Goal: Task Accomplishment & Management: Use online tool/utility

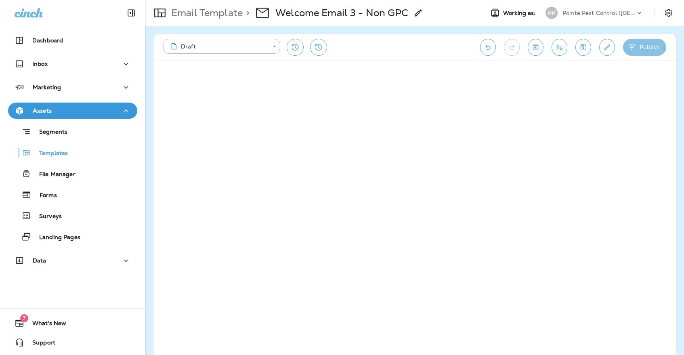
click at [652, 52] on button "Publish" at bounding box center [644, 47] width 43 height 17
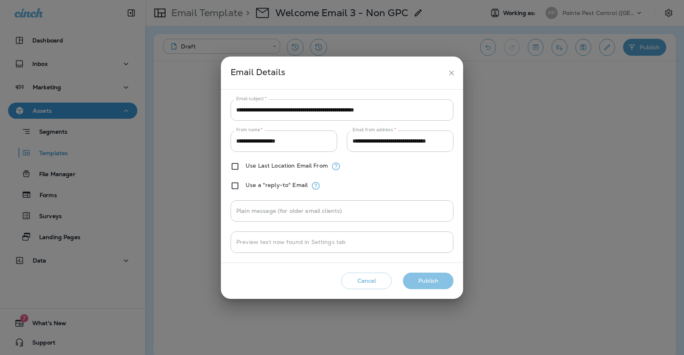
click at [434, 275] on button "Publish" at bounding box center [428, 280] width 50 height 17
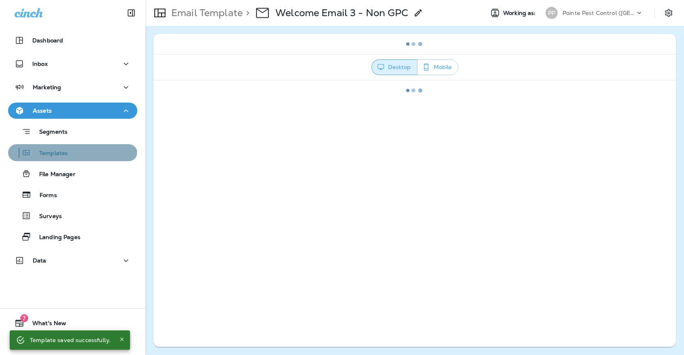
click at [63, 147] on div "Templates" at bounding box center [39, 153] width 57 height 12
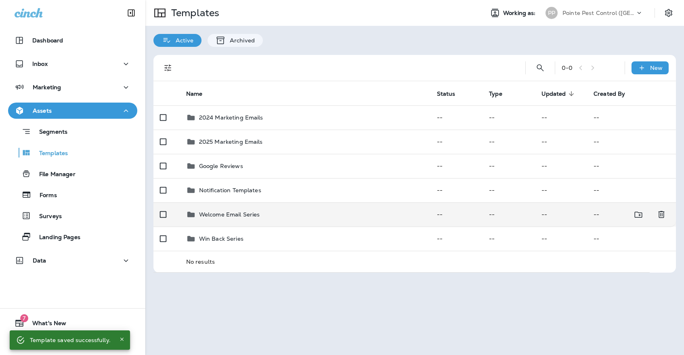
click at [299, 212] on td "Welcome Email Series" at bounding box center [305, 214] width 251 height 24
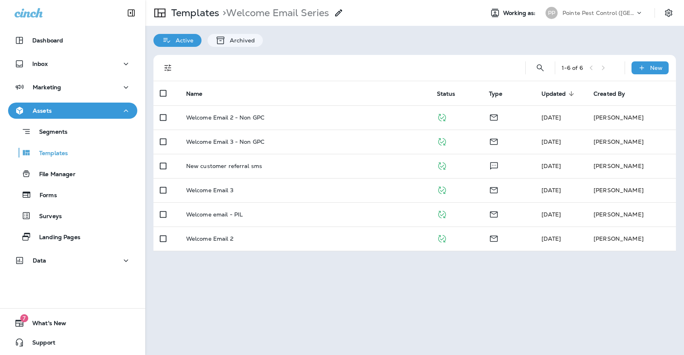
click at [561, 17] on div "PP" at bounding box center [552, 13] width 22 height 12
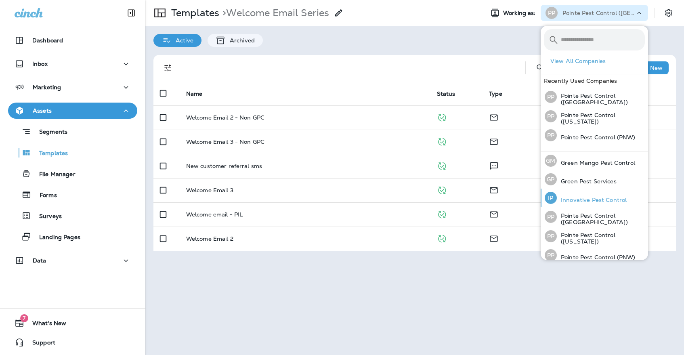
click at [576, 198] on p "Innovative Pest Control" at bounding box center [592, 200] width 70 height 6
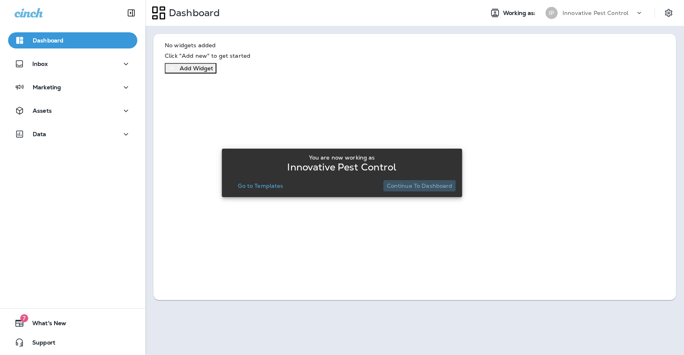
click at [421, 186] on p "Continue to Dashboard" at bounding box center [420, 185] width 66 height 6
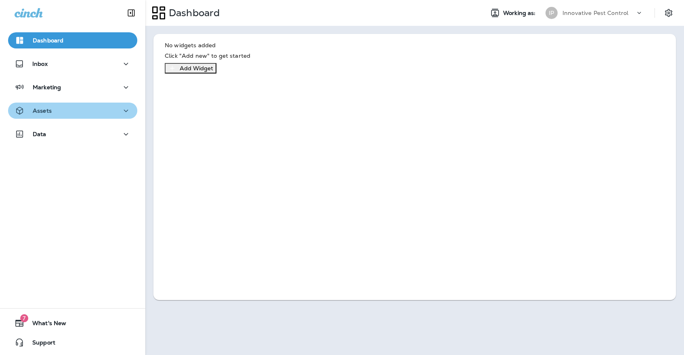
click at [101, 115] on div "Assets" at bounding box center [73, 111] width 116 height 10
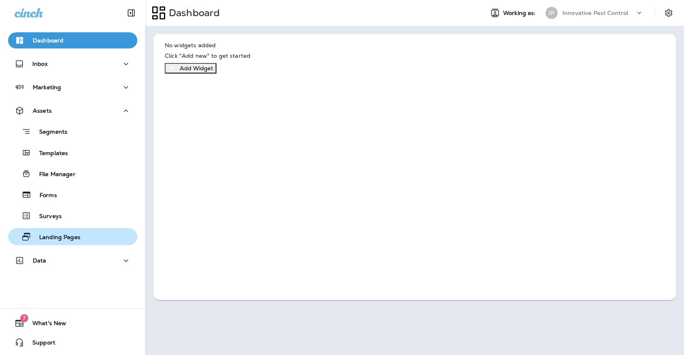
click at [85, 231] on div "Landing Pages" at bounding box center [72, 236] width 123 height 12
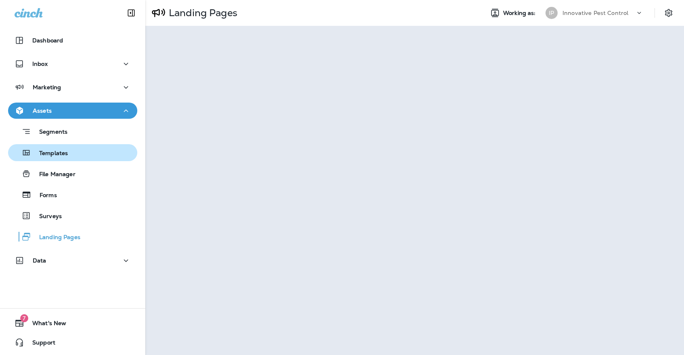
click at [81, 153] on div "Templates" at bounding box center [72, 153] width 123 height 12
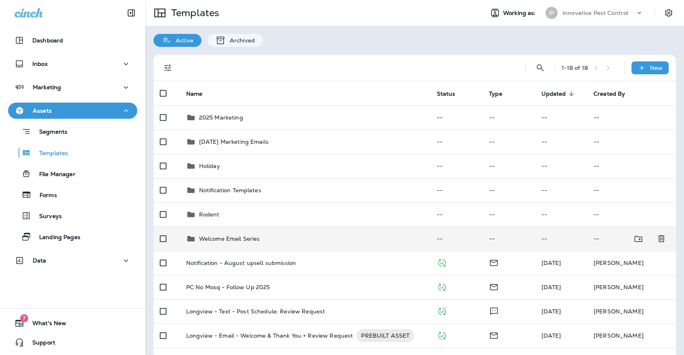
click at [244, 236] on td "Welcome Email Series" at bounding box center [305, 238] width 251 height 24
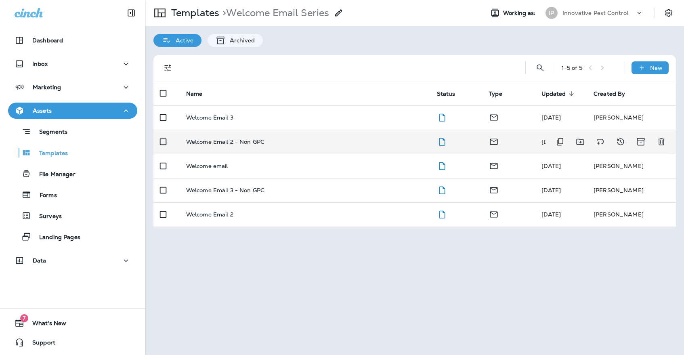
click at [250, 144] on td "Welcome Email 2 - Non GPC" at bounding box center [305, 142] width 251 height 24
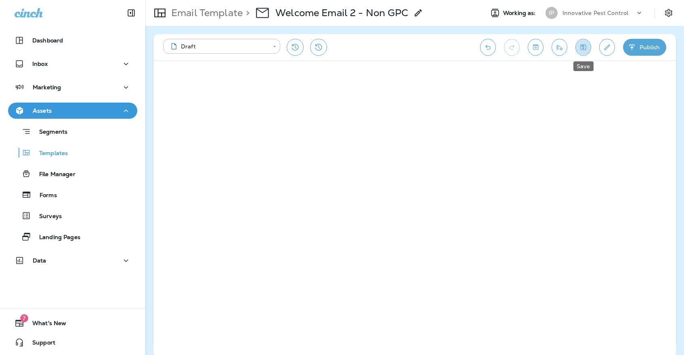
click at [577, 44] on button "Save" at bounding box center [583, 47] width 16 height 17
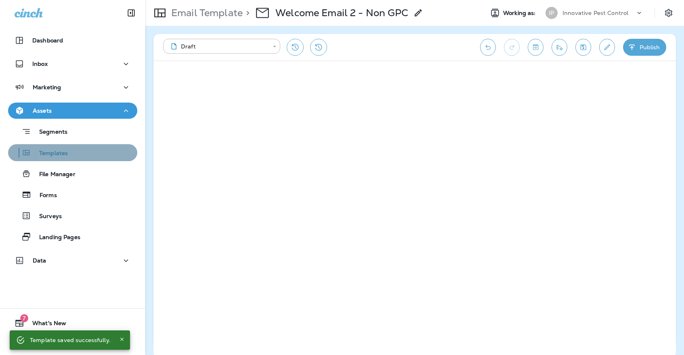
click at [76, 153] on div "Templates" at bounding box center [72, 153] width 123 height 12
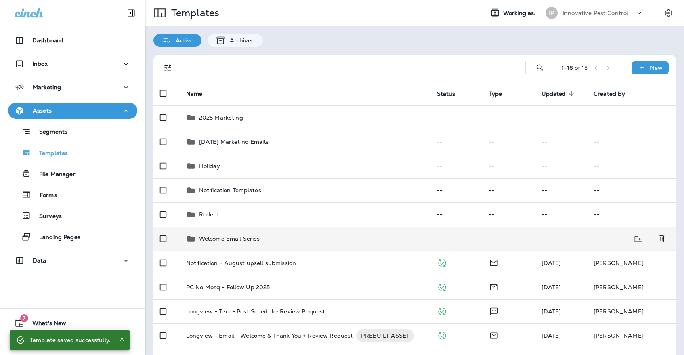
click at [243, 235] on p "Welcome Email Series" at bounding box center [229, 238] width 61 height 6
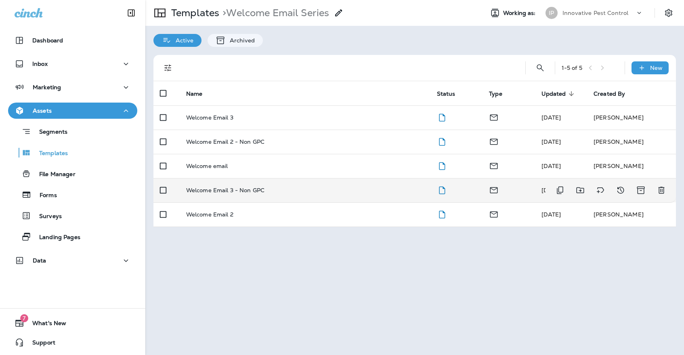
click at [272, 187] on div "Welcome Email 3 - Non GPC" at bounding box center [305, 190] width 238 height 6
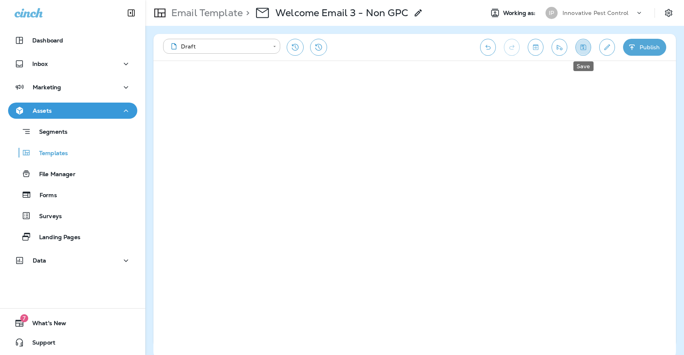
click at [582, 47] on icon "Save" at bounding box center [583, 47] width 8 height 8
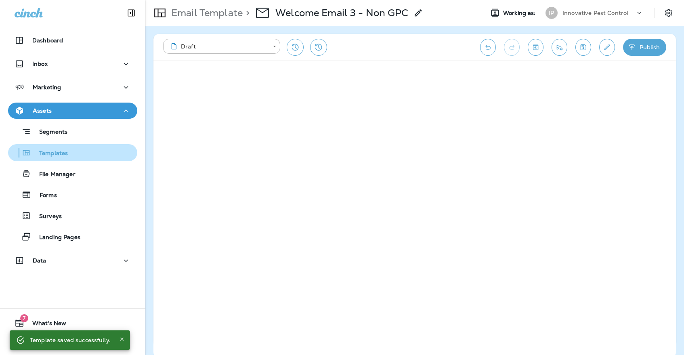
click at [59, 151] on p "Templates" at bounding box center [49, 154] width 37 height 8
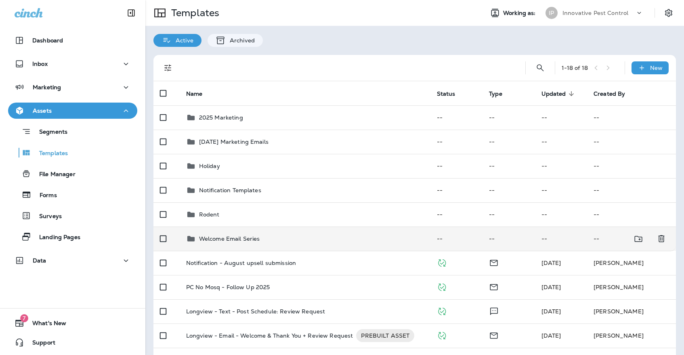
click at [260, 234] on div "Welcome Email Series" at bounding box center [229, 239] width 61 height 10
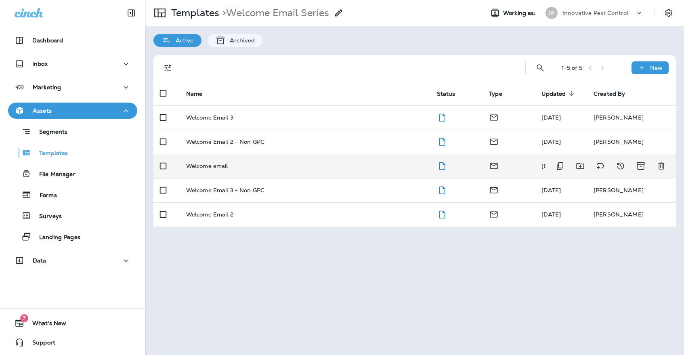
click at [257, 165] on td "Welcome email" at bounding box center [305, 166] width 251 height 24
